Goal: Information Seeking & Learning: Learn about a topic

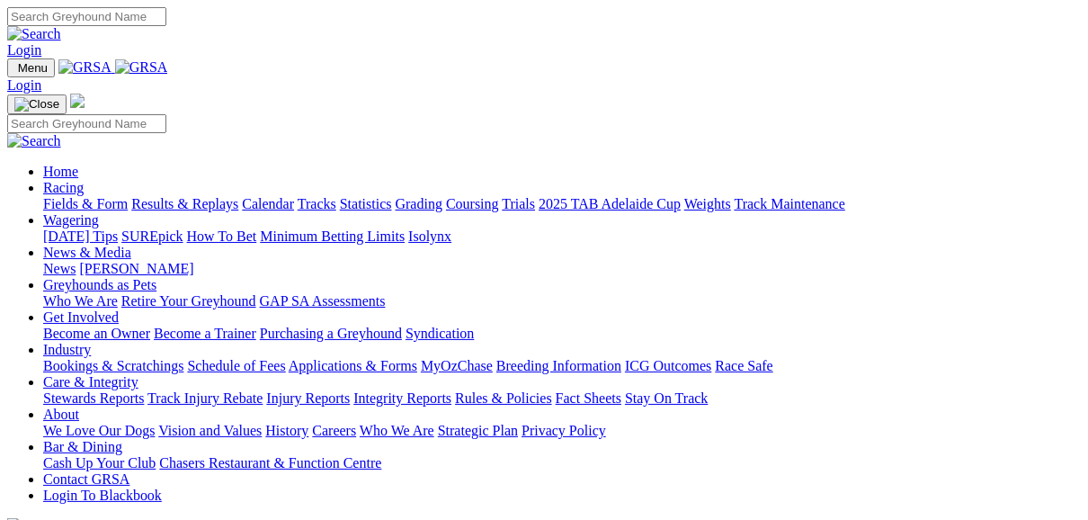
click at [87, 196] on link "Fields & Form" at bounding box center [85, 203] width 85 height 15
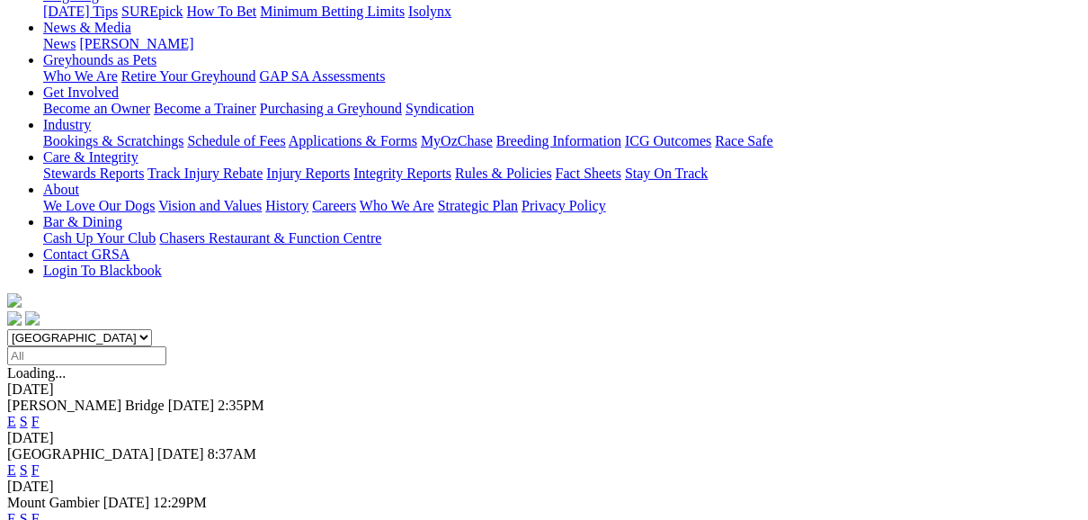
scroll to position [288, 0]
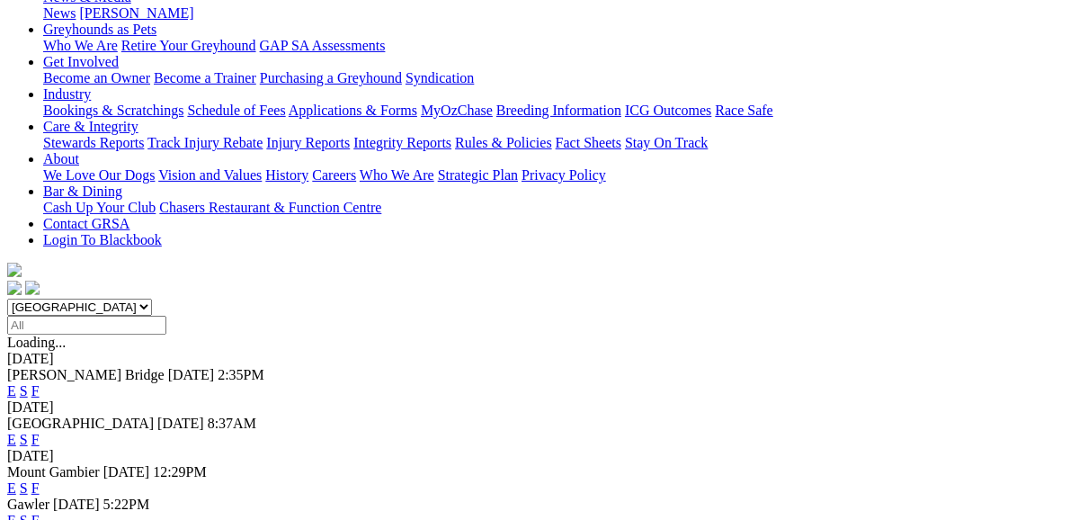
click at [16, 383] on link "E" at bounding box center [11, 390] width 9 height 15
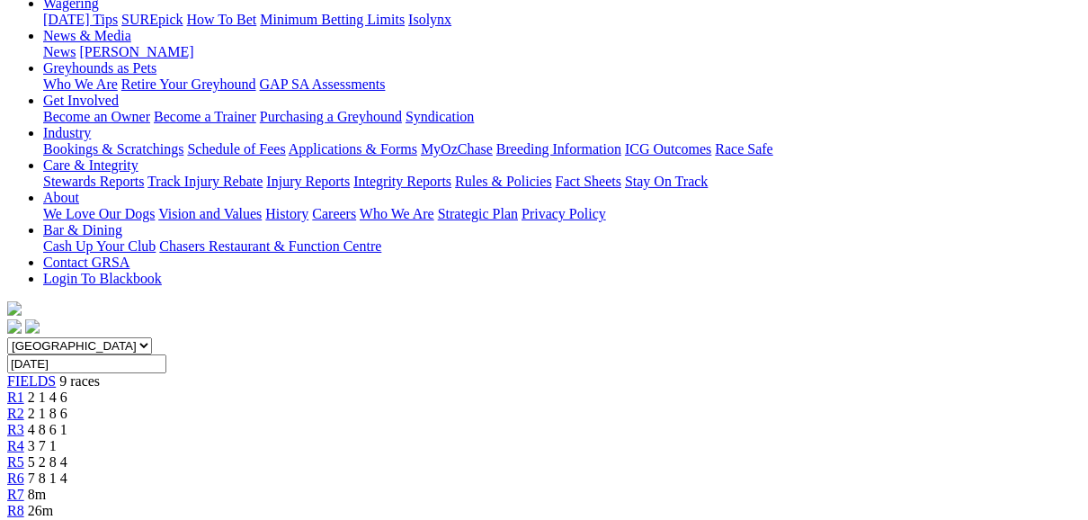
scroll to position [216, 0]
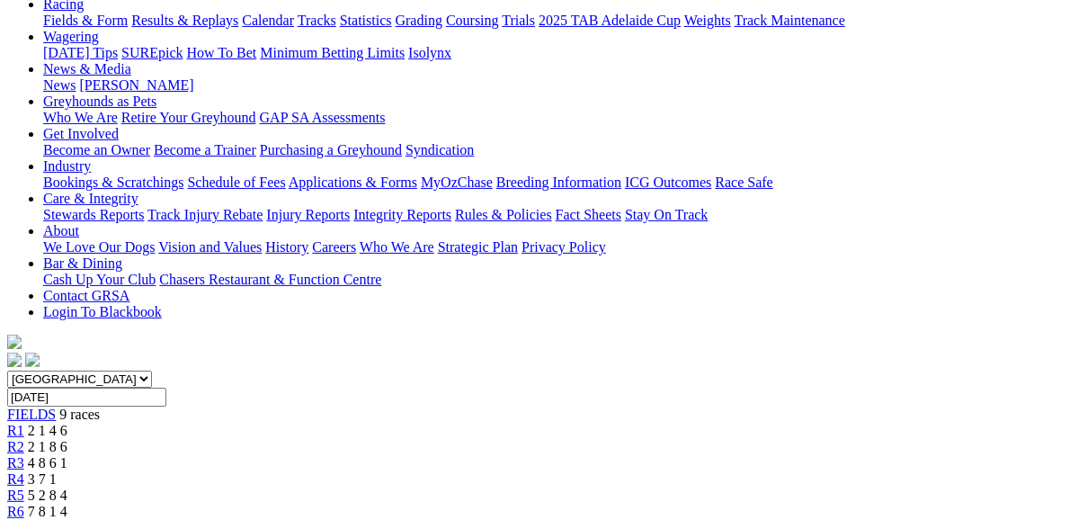
click at [24, 439] on link "R2" at bounding box center [15, 446] width 17 height 15
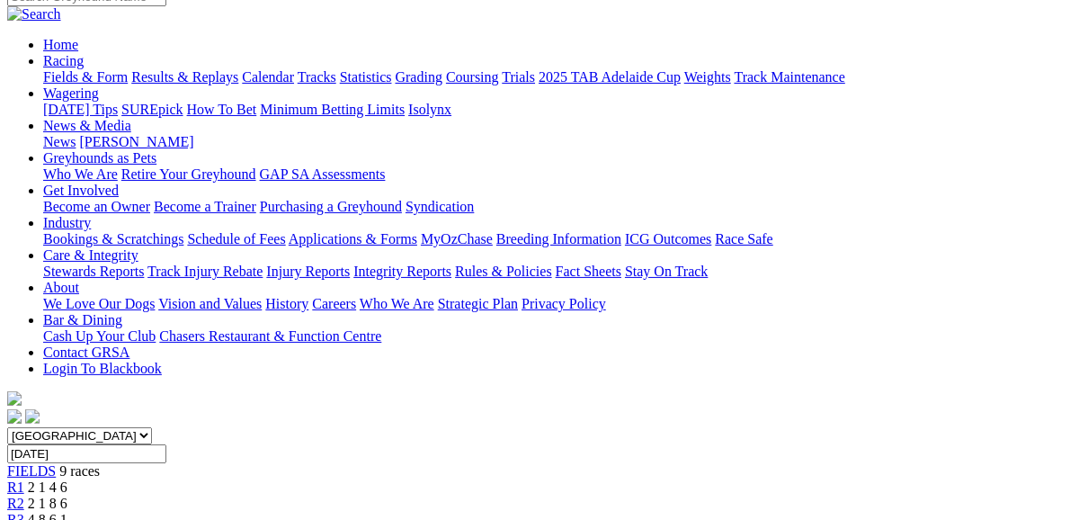
scroll to position [144, 0]
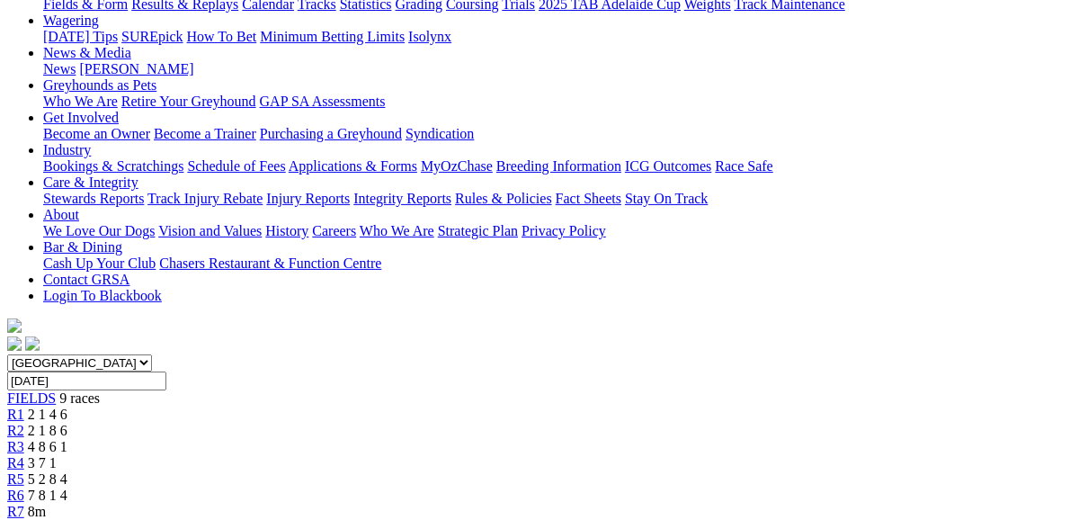
scroll to position [216, 0]
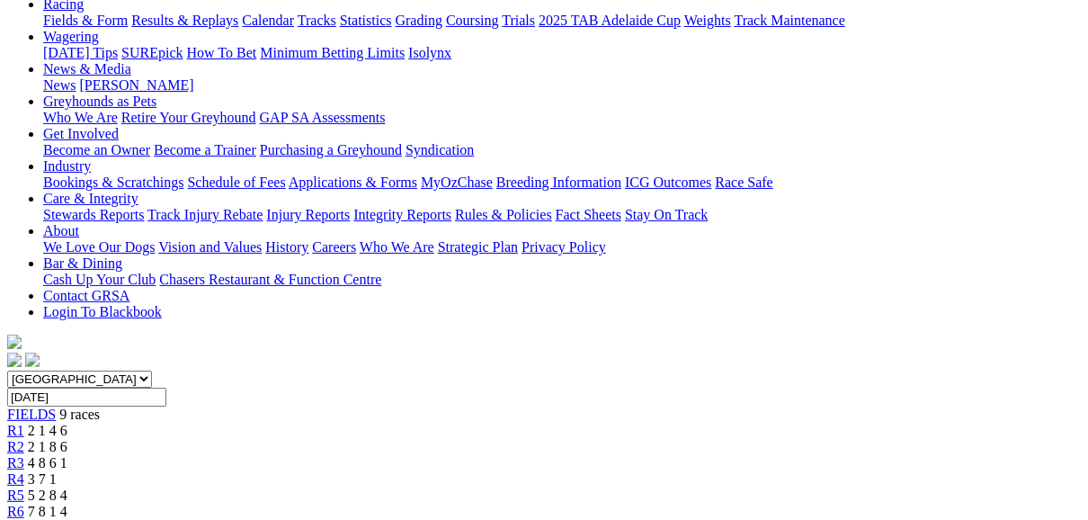
click at [24, 487] on span "R5" at bounding box center [15, 494] width 17 height 15
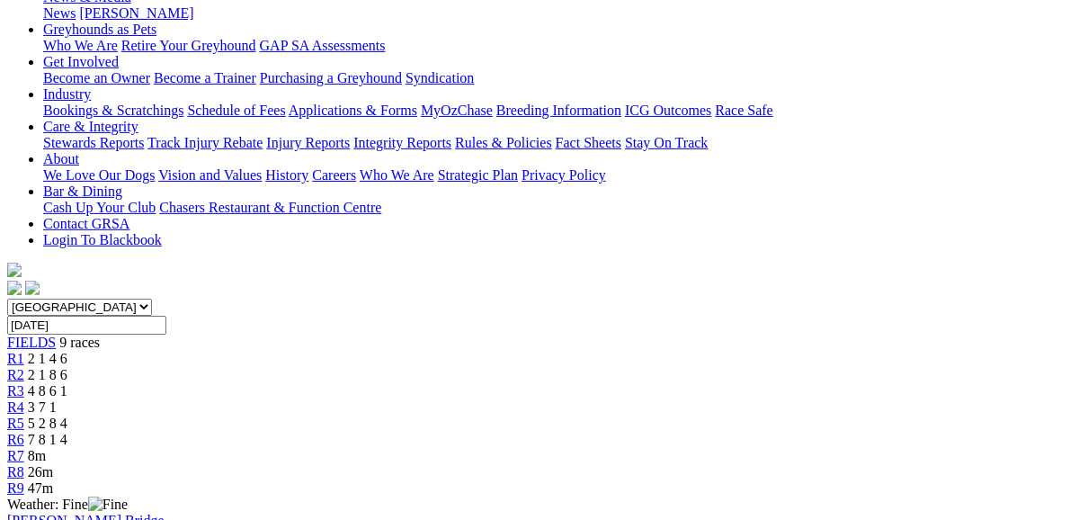
scroll to position [144, 0]
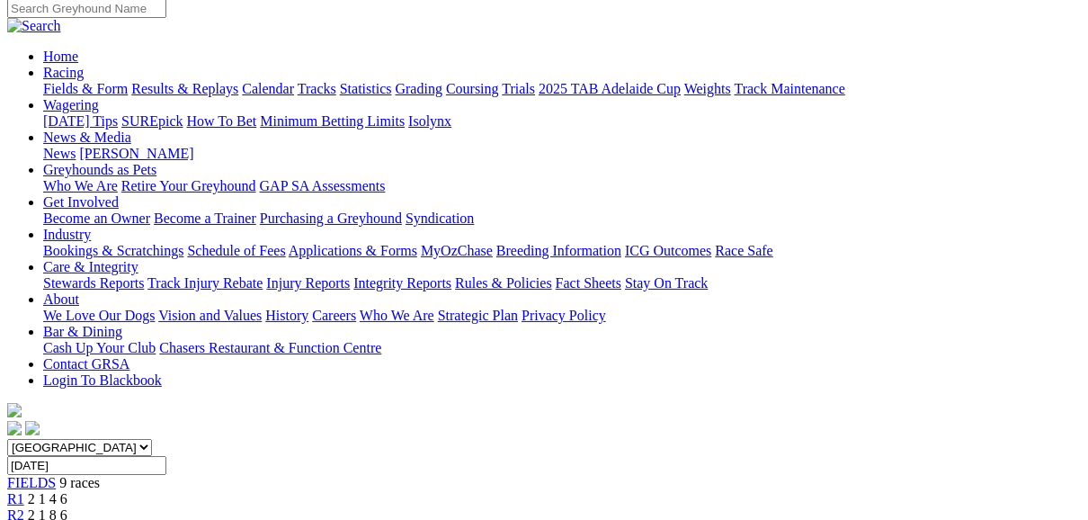
scroll to position [144, 0]
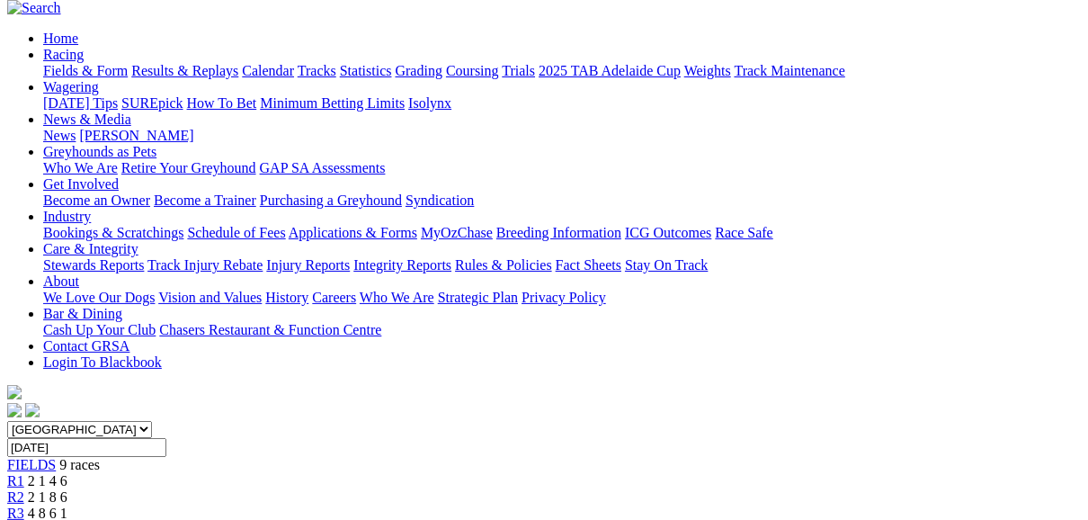
scroll to position [144, 0]
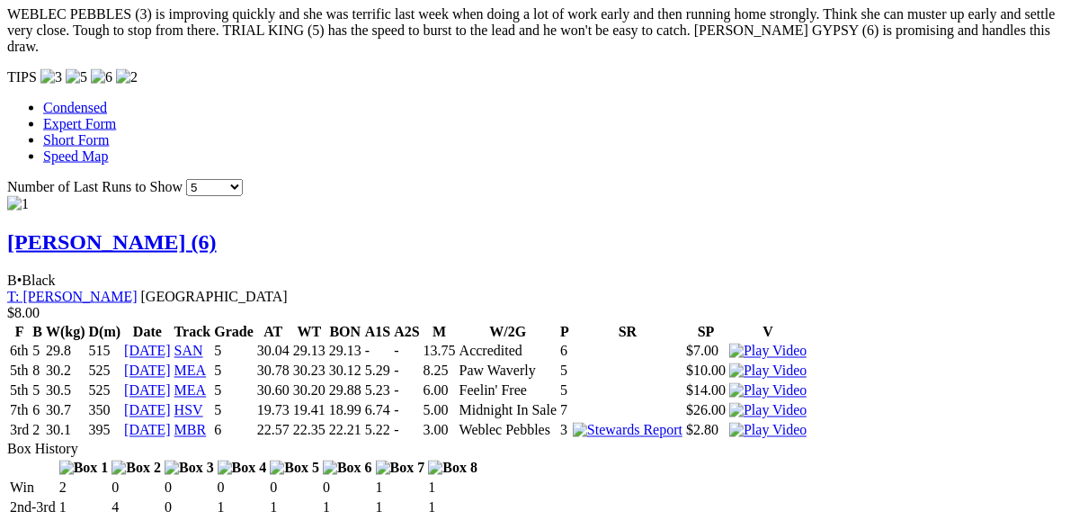
scroll to position [1943, 0]
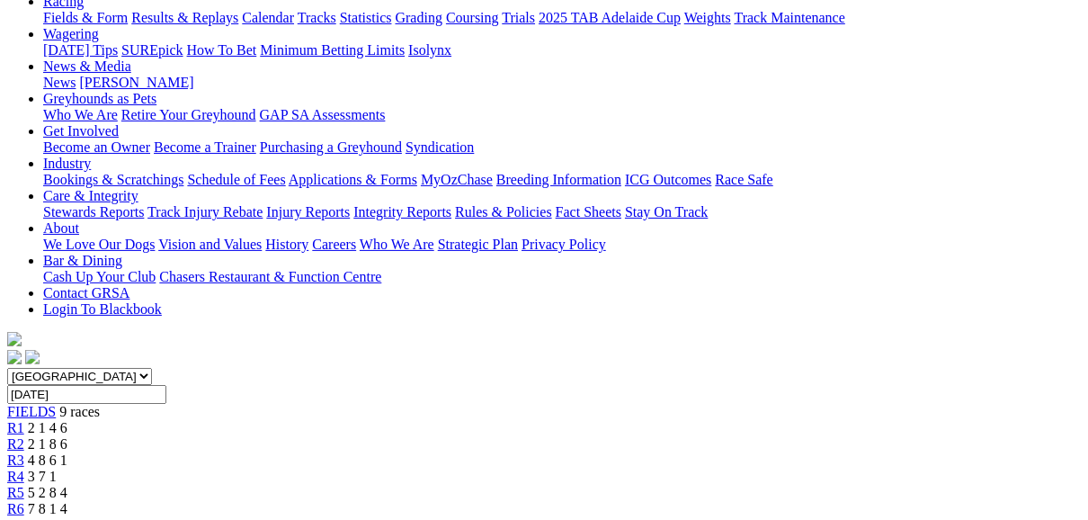
scroll to position [216, 0]
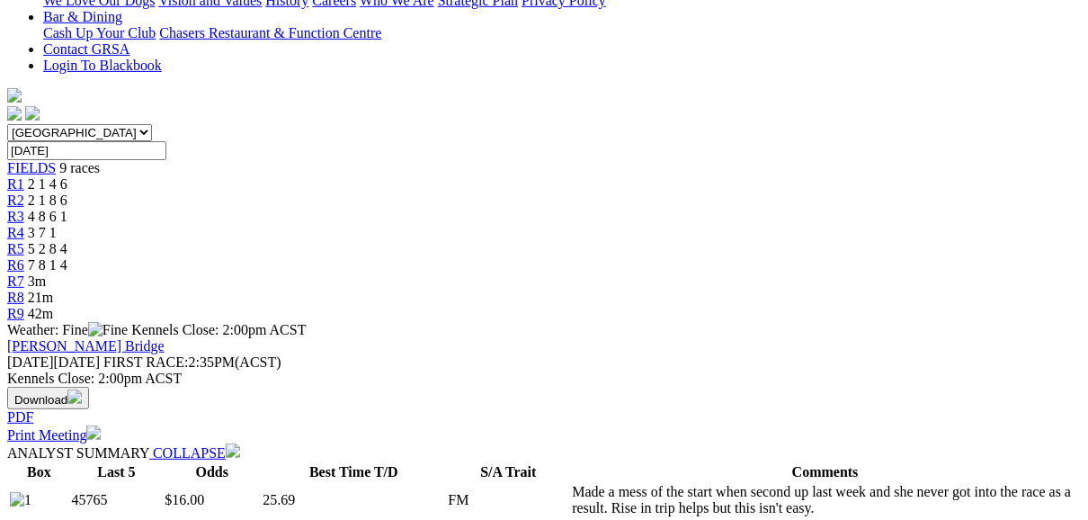
scroll to position [432, 0]
